Goal: Transaction & Acquisition: Obtain resource

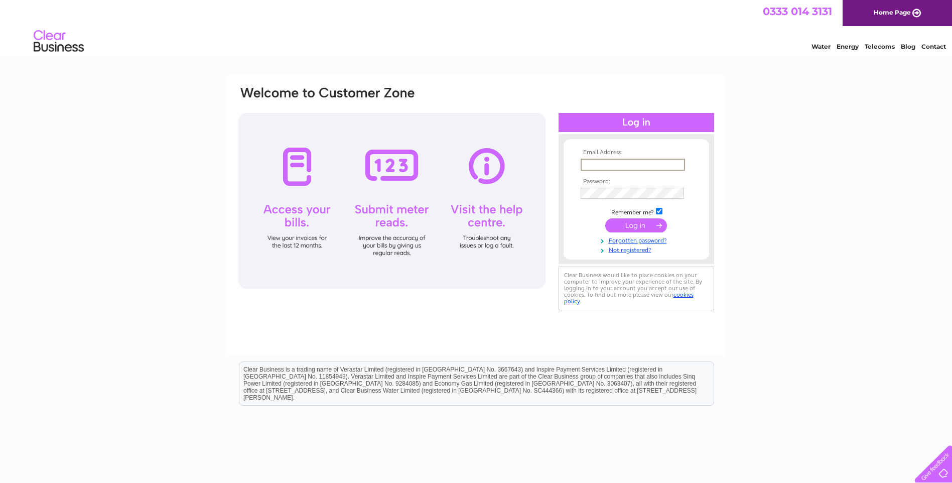
click at [600, 165] on input "text" at bounding box center [633, 165] width 104 height 12
type input "[PERSON_NAME][EMAIL_ADDRESS][PERSON_NAME][DOMAIN_NAME]"
click at [644, 227] on input "submit" at bounding box center [636, 225] width 62 height 14
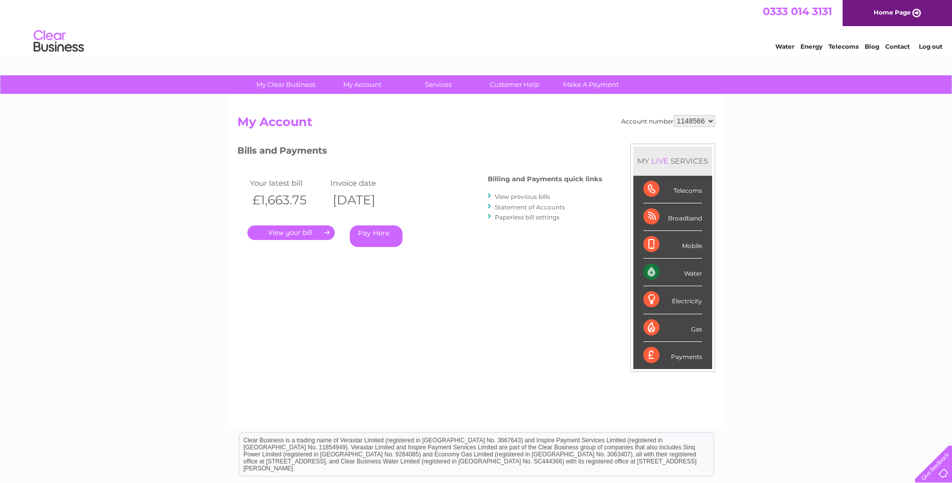
click at [550, 198] on link "View previous bills" at bounding box center [522, 197] width 55 height 8
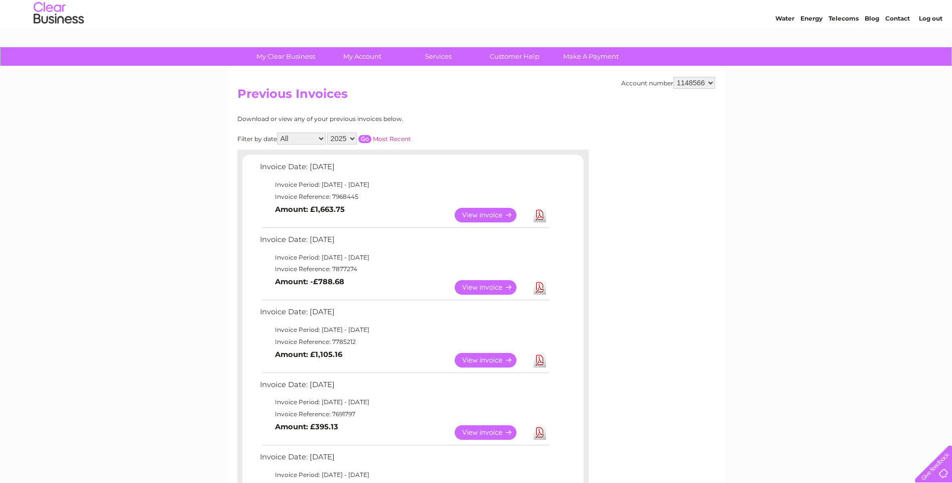
scroll to position [50, 0]
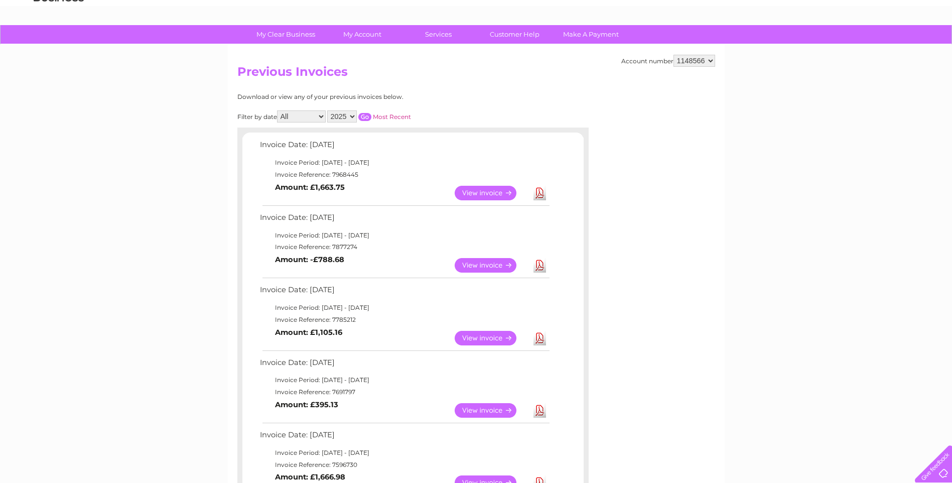
click at [492, 265] on link "View" at bounding box center [492, 265] width 74 height 15
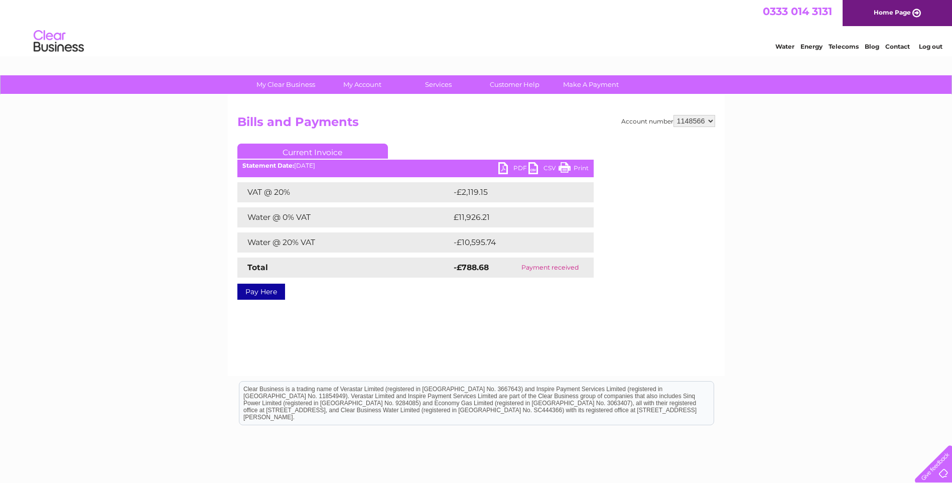
click at [510, 169] on link "PDF" at bounding box center [513, 169] width 30 height 15
click at [510, 168] on link "PDF" at bounding box center [513, 169] width 30 height 15
